Goal: Navigation & Orientation: Find specific page/section

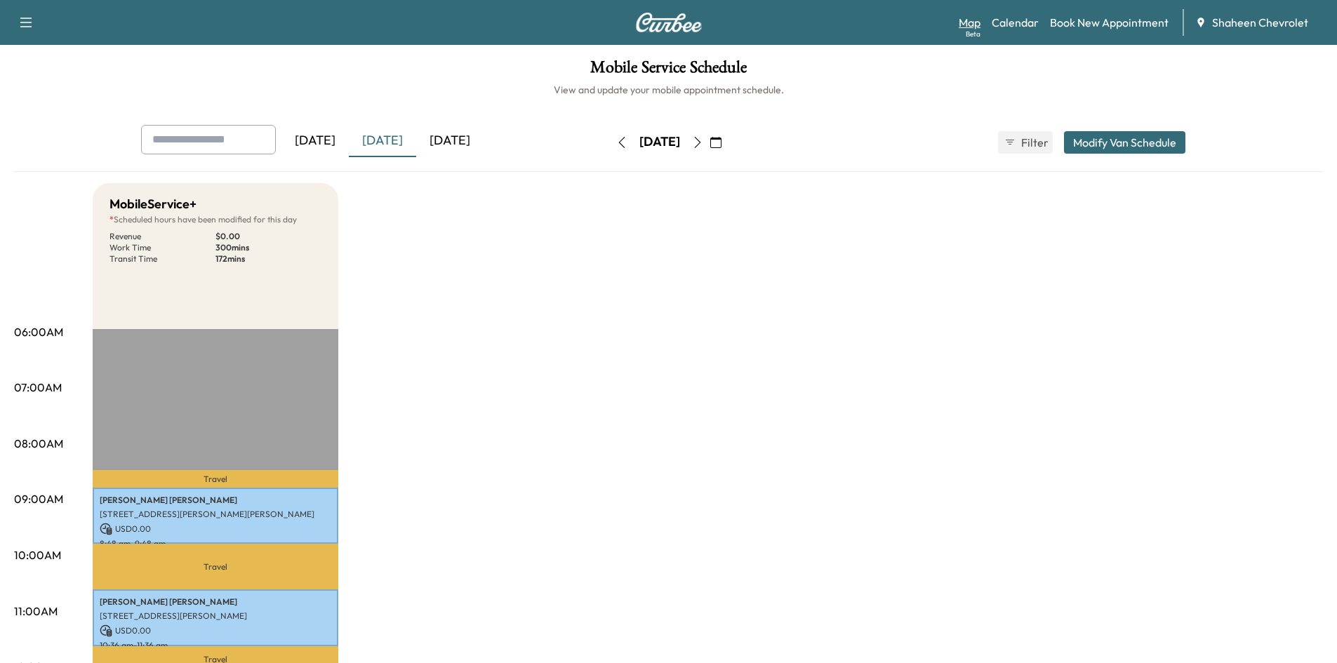
click at [974, 19] on link "Map Beta" at bounding box center [970, 22] width 22 height 17
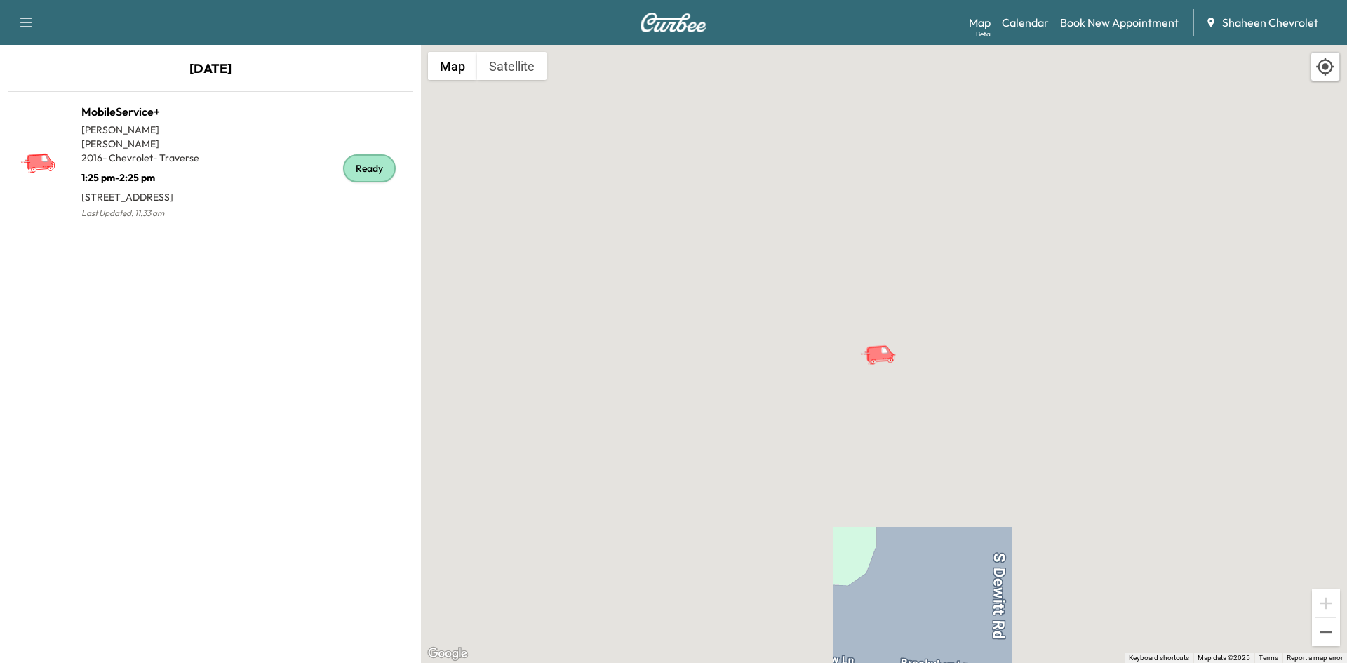
click at [641, 281] on div "To activate drag with keyboard, press Alt + Enter. Once in keyboard drag state,…" at bounding box center [884, 354] width 926 height 618
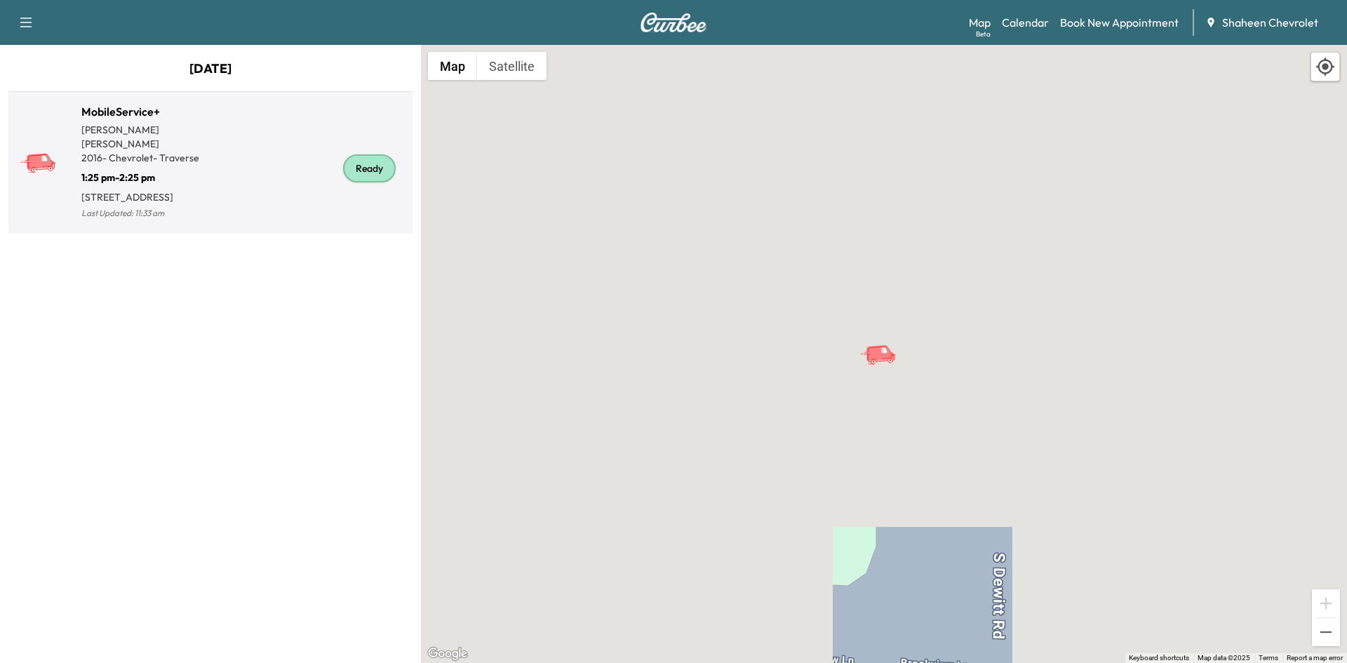
click at [288, 179] on div "Ready" at bounding box center [309, 168] width 196 height 108
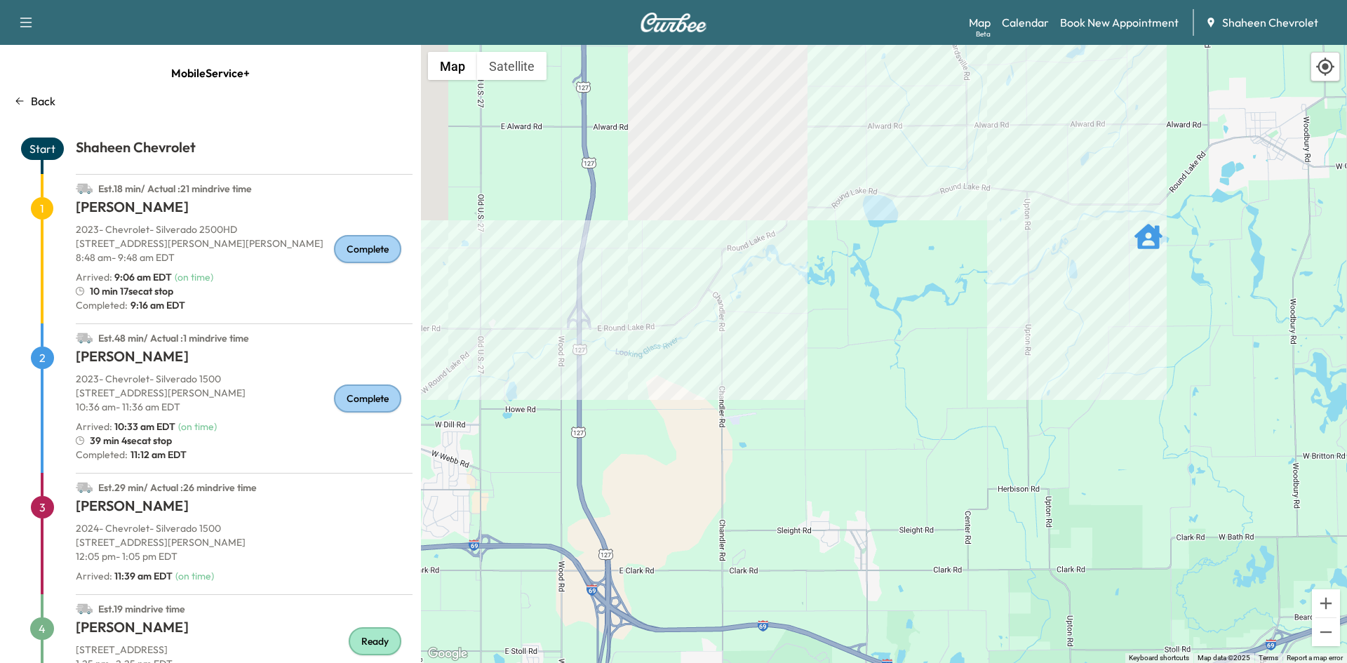
drag, startPoint x: 773, startPoint y: 133, endPoint x: 772, endPoint y: 455, distance: 321.4
click at [772, 455] on div "To activate drag with keyboard, press Alt + Enter. Once in keyboard drag state,…" at bounding box center [884, 354] width 926 height 618
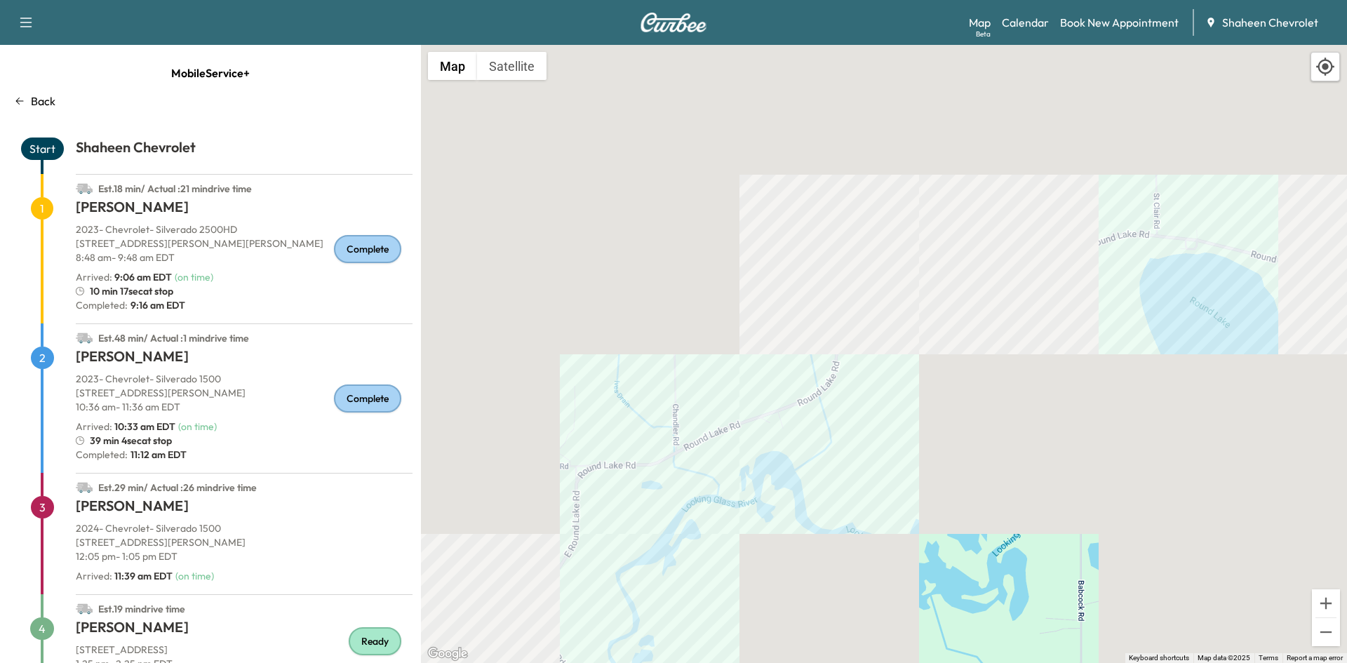
drag, startPoint x: 714, startPoint y: 176, endPoint x: 780, endPoint y: 681, distance: 508.7
click at [780, 662] on html "Support Log Out Map Beta Calendar Book New Appointment Shaheen Chevrolet Mobile…" at bounding box center [673, 331] width 1347 height 663
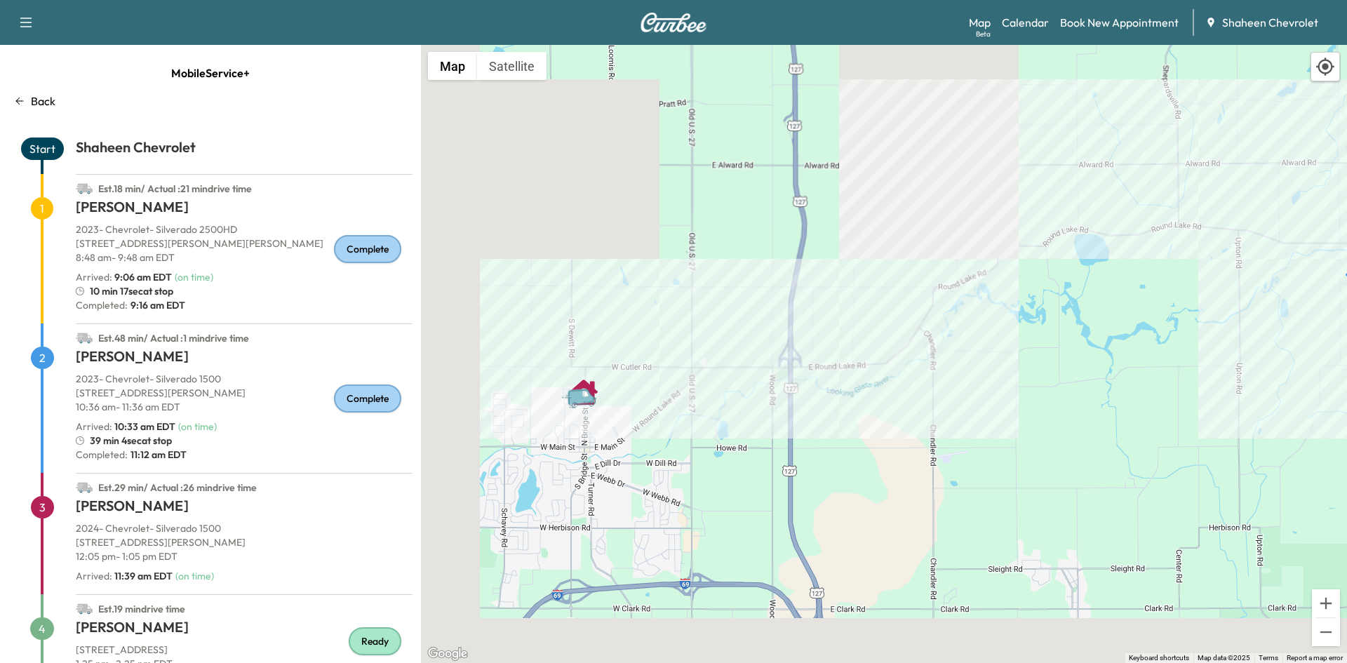
drag, startPoint x: 805, startPoint y: 622, endPoint x: 922, endPoint y: 384, distance: 265.2
click at [922, 384] on div "To activate drag with keyboard, press Alt + Enter. Once in keyboard drag state,…" at bounding box center [884, 354] width 926 height 618
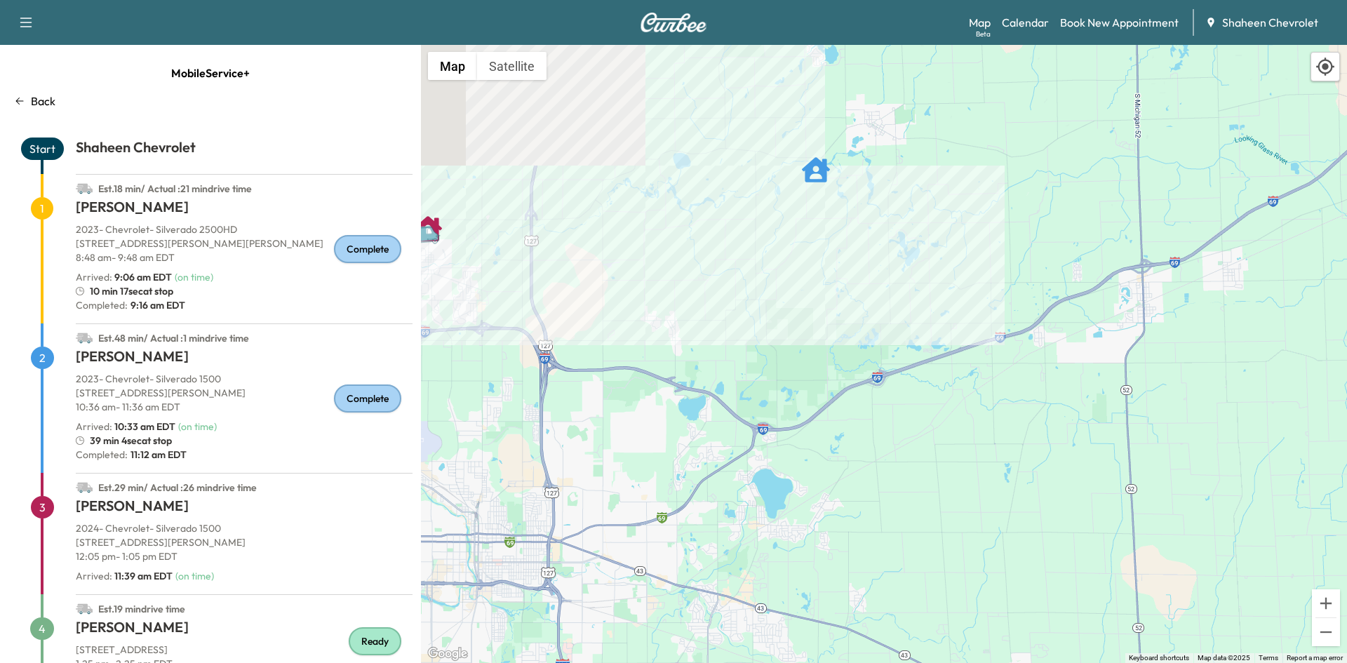
drag, startPoint x: 886, startPoint y: 454, endPoint x: 612, endPoint y: 261, distance: 335.4
click at [593, 263] on div "To activate drag with keyboard, press Alt + Enter. Once in keyboard drag state,…" at bounding box center [884, 354] width 926 height 618
